Goal: Navigation & Orientation: Understand site structure

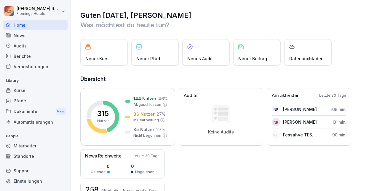
click at [37, 37] on div "News" at bounding box center [35, 35] width 65 height 10
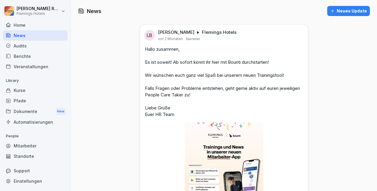
click at [49, 44] on div "Audits" at bounding box center [35, 46] width 65 height 10
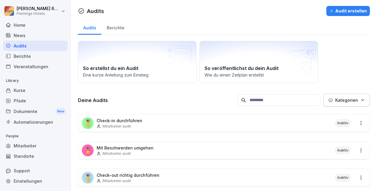
click at [49, 57] on div "Berichte" at bounding box center [35, 56] width 65 height 10
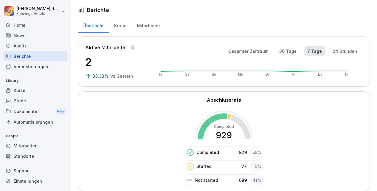
click at [49, 65] on div "Veranstaltungen" at bounding box center [35, 66] width 65 height 10
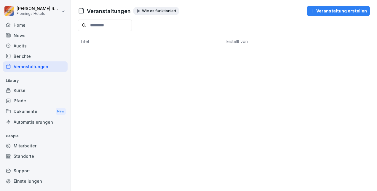
click at [157, 10] on p "Wie es funktioniert" at bounding box center [159, 11] width 34 height 5
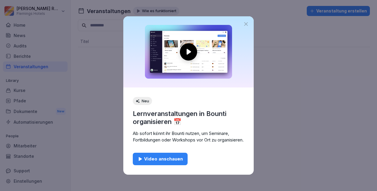
click at [246, 23] on icon at bounding box center [246, 24] width 6 height 6
